Goal: Contribute content: Add original content to the website for others to see

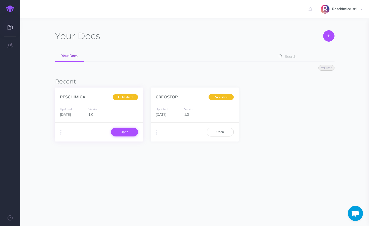
click at [121, 129] on link "Open" at bounding box center [124, 131] width 27 height 9
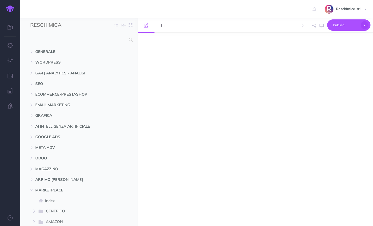
select select "null"
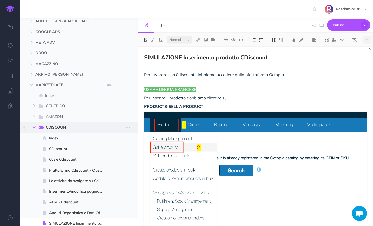
click at [34, 127] on icon "button" at bounding box center [33, 127] width 3 height 3
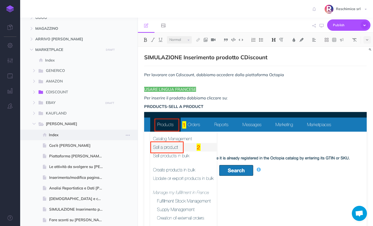
scroll to position [141, 0]
click at [34, 124] on icon "button" at bounding box center [33, 123] width 3 height 3
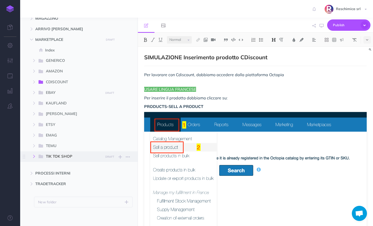
scroll to position [152, 0]
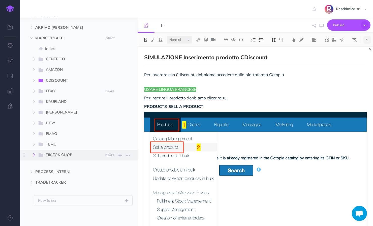
click at [33, 154] on icon "button" at bounding box center [33, 154] width 3 height 3
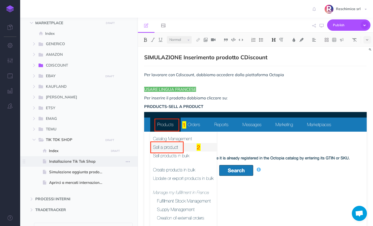
scroll to position [180, 0]
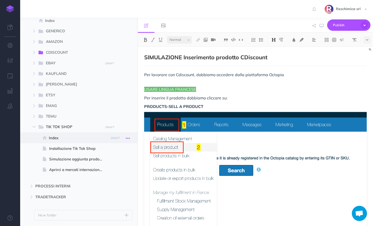
click at [127, 137] on icon "button" at bounding box center [128, 138] width 4 height 6
click at [110, 127] on small "PUBLISH" at bounding box center [110, 126] width 12 height 3
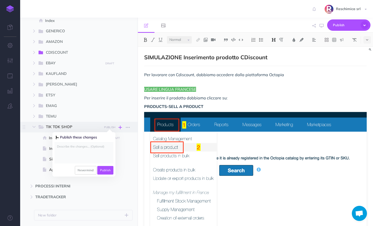
click at [120, 127] on icon "button" at bounding box center [120, 127] width 4 height 6
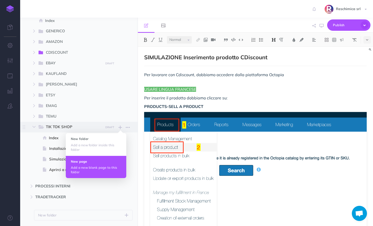
click at [86, 168] on p "Add a new blank page to this folder" at bounding box center [96, 169] width 50 height 9
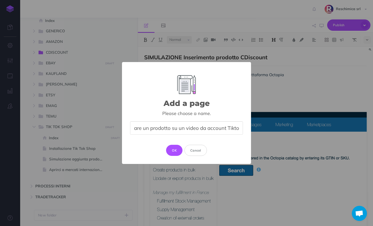
scroll to position [0, 28]
type input "Come taggare un prodotto su un video da account Tiktok"
click at [177, 149] on button "OK" at bounding box center [174, 149] width 16 height 11
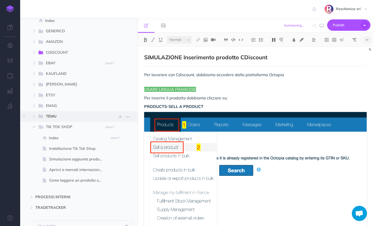
select select "null"
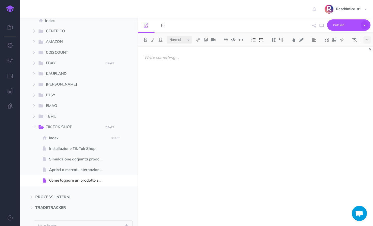
click at [169, 60] on p at bounding box center [255, 57] width 222 height 6
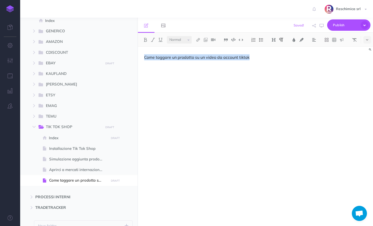
drag, startPoint x: 149, startPoint y: 58, endPoint x: 258, endPoint y: 59, distance: 108.5
click at [258, 59] on p "Come taggare un prodotto su un video da account tiktok" at bounding box center [255, 57] width 222 height 6
click at [272, 39] on img at bounding box center [273, 40] width 5 height 4
click at [272, 50] on button "H1" at bounding box center [274, 49] width 8 height 8
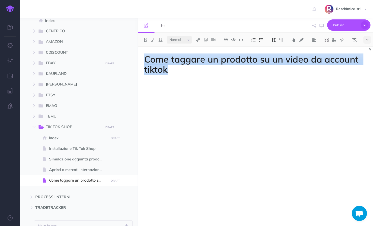
click at [273, 38] on img at bounding box center [273, 40] width 5 height 4
click at [275, 55] on button "H2" at bounding box center [274, 56] width 8 height 8
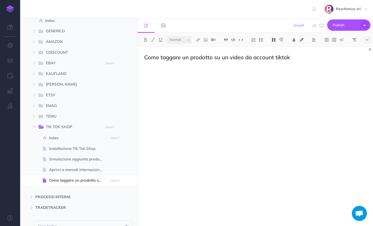
click at [294, 57] on h2 "Come taggare un prodotto su un video da account tiktok" at bounding box center [255, 57] width 222 height 6
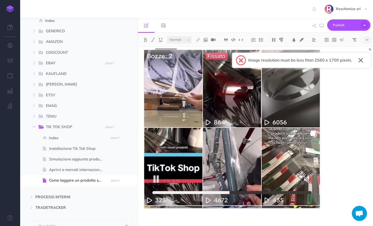
scroll to position [166, 0]
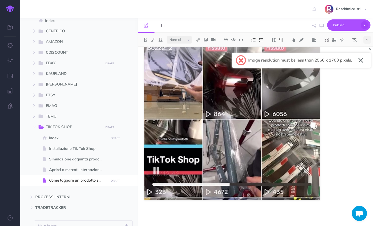
click at [359, 60] on button "button" at bounding box center [360, 60] width 5 height 8
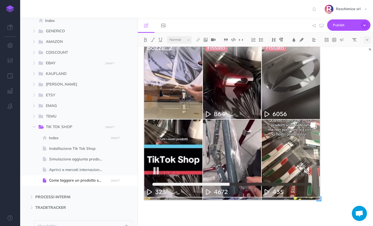
click at [258, 137] on img at bounding box center [231, 57] width 175 height 283
click at [331, 158] on figure at bounding box center [255, 57] width 222 height 283
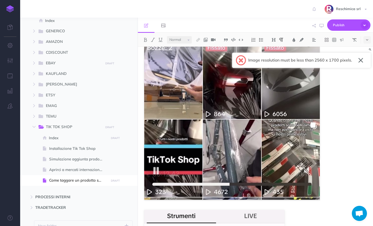
click at [358, 59] on button "button" at bounding box center [360, 60] width 5 height 8
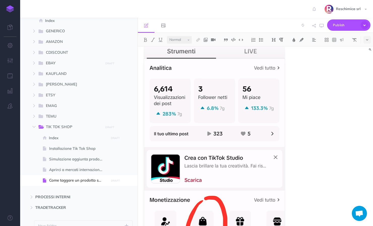
scroll to position [23, 0]
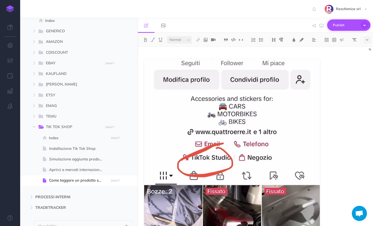
click at [344, 24] on span "Publish" at bounding box center [345, 25] width 25 height 8
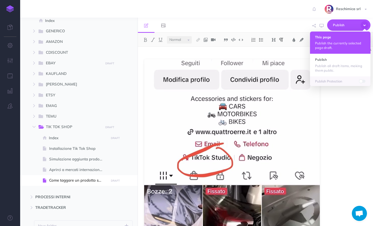
click at [325, 44] on p "Publish the currently selected page draft." at bounding box center [340, 45] width 50 height 9
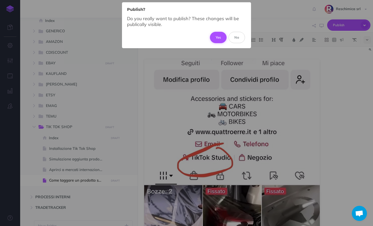
click at [220, 38] on button "Yes" at bounding box center [218, 37] width 17 height 11
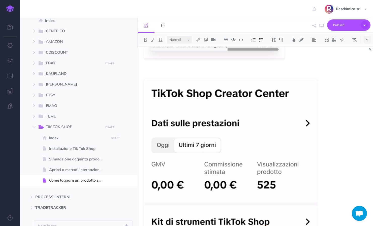
scroll to position [712, 0]
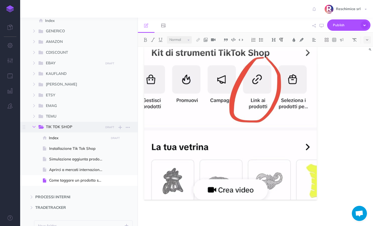
click at [34, 126] on icon "button" at bounding box center [33, 126] width 3 height 3
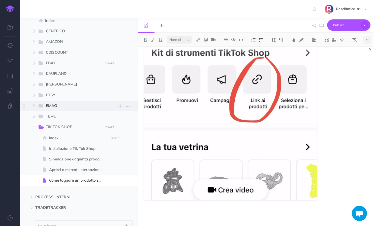
scroll to position [152, 0]
